Goal: Navigation & Orientation: Find specific page/section

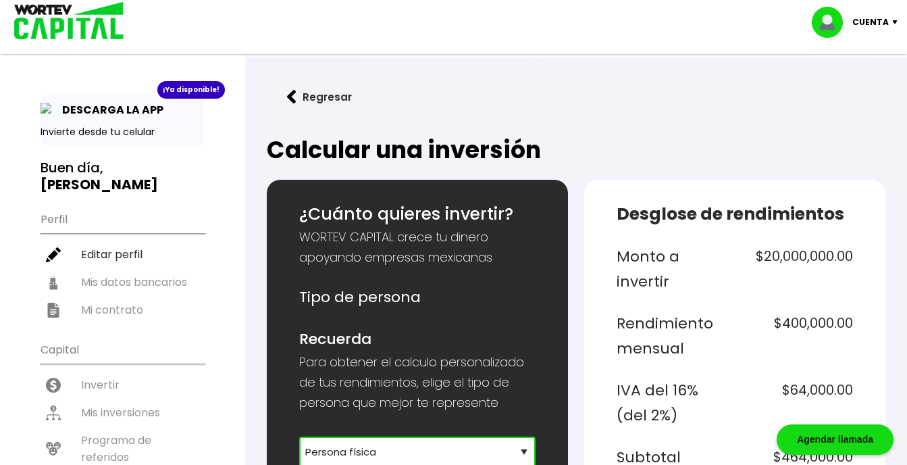
select select "1"
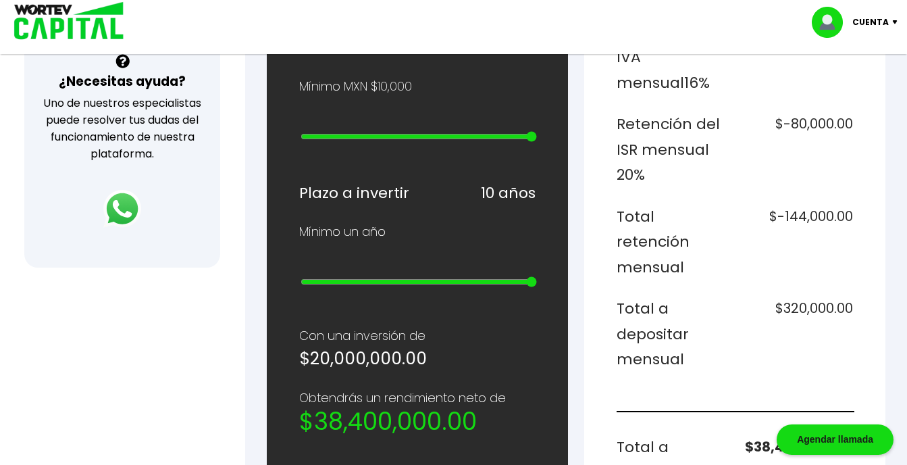
click at [868, 23] on p "Cuenta" at bounding box center [870, 22] width 36 height 20
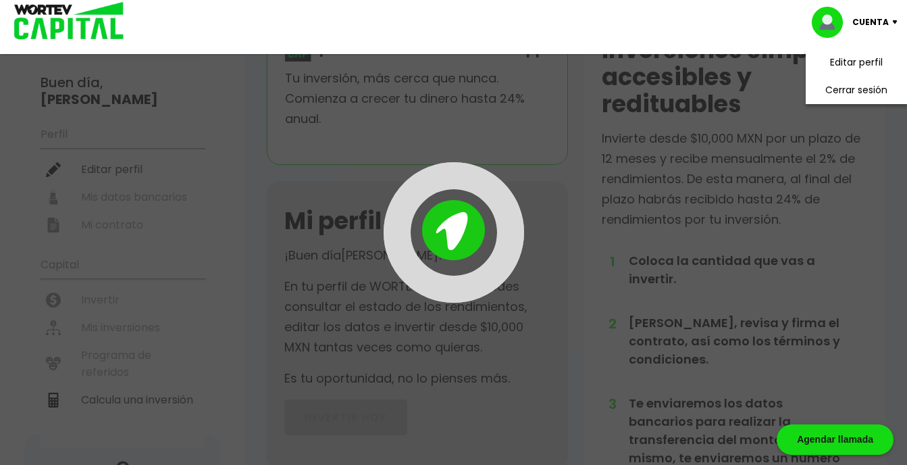
scroll to position [81, 0]
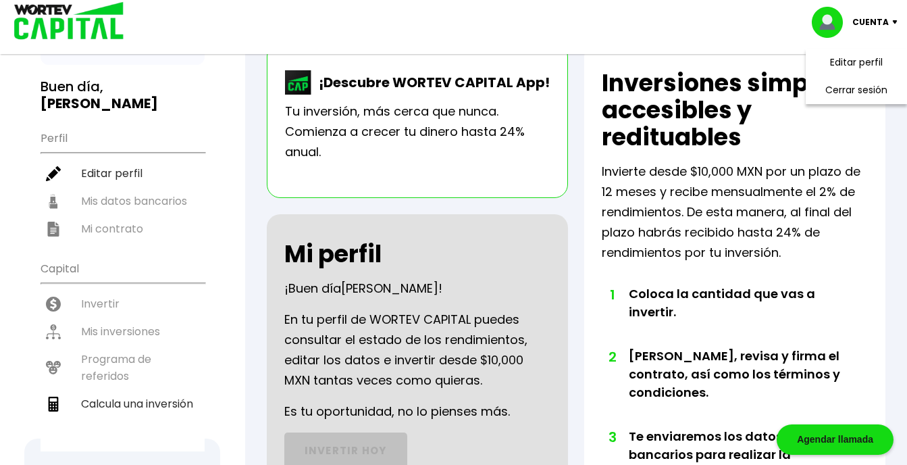
click at [882, 24] on p "Cuenta" at bounding box center [870, 22] width 36 height 20
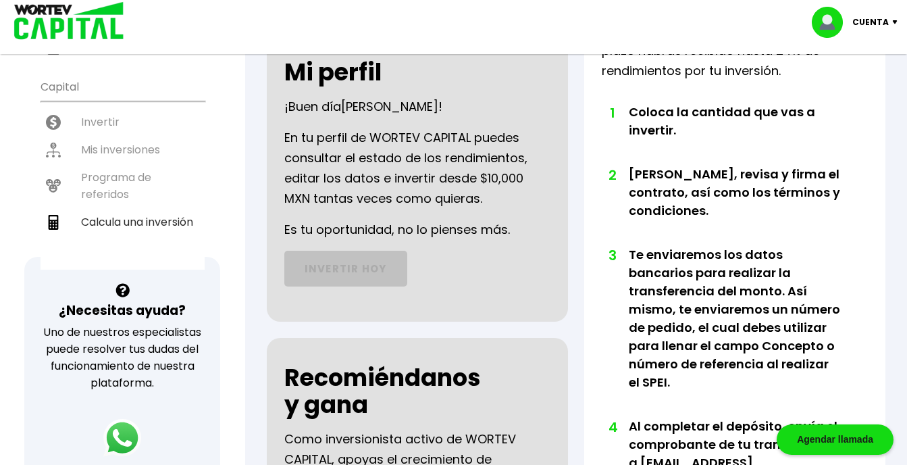
scroll to position [0, 0]
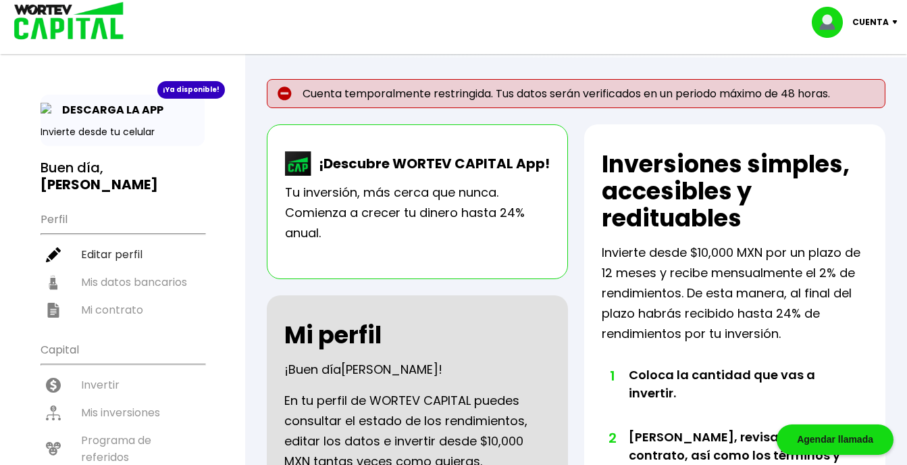
click at [735, 95] on p "Cuenta temporalmente restringida. Tus datos serán verificados en un periodo máx…" at bounding box center [576, 93] width 618 height 29
